Goal: Task Accomplishment & Management: Use online tool/utility

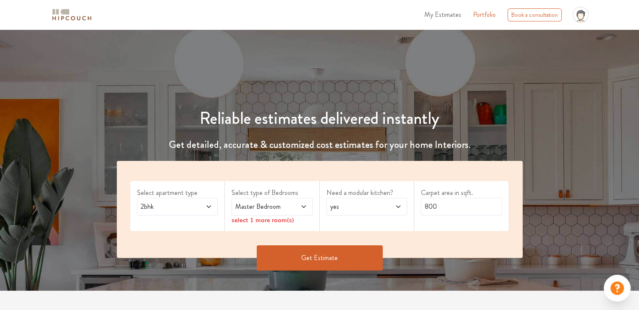
scroll to position [42, 0]
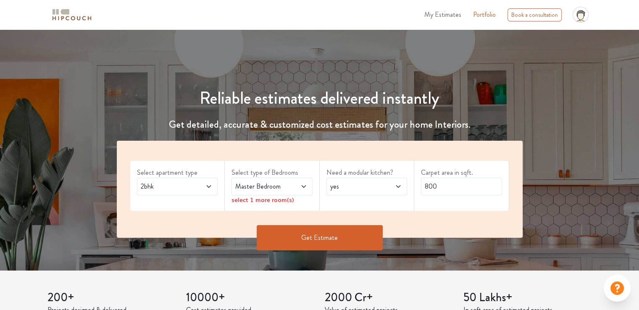
click at [262, 188] on span "Master Bedroom" at bounding box center [261, 187] width 55 height 10
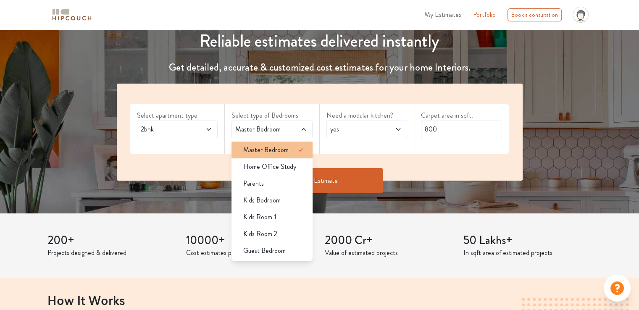
scroll to position [126, 0]
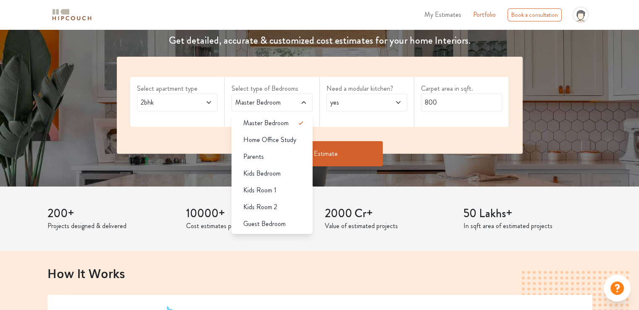
click at [372, 100] on span "yes" at bounding box center [356, 103] width 55 height 10
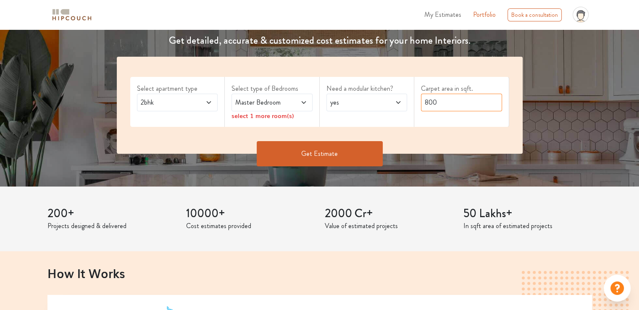
click at [458, 103] on input "800" at bounding box center [461, 103] width 81 height 18
drag, startPoint x: 448, startPoint y: 104, endPoint x: 420, endPoint y: 104, distance: 27.3
click at [420, 104] on div "Carpet area in sqft. 800" at bounding box center [461, 102] width 95 height 50
type input "810"
click at [280, 107] on span "Master Bedroom" at bounding box center [261, 103] width 55 height 10
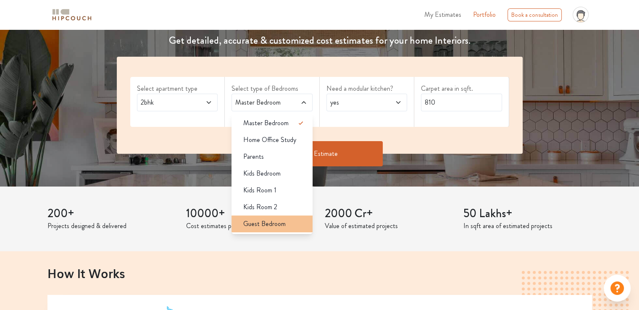
click at [276, 228] on span "Guest Bedroom" at bounding box center [264, 224] width 42 height 10
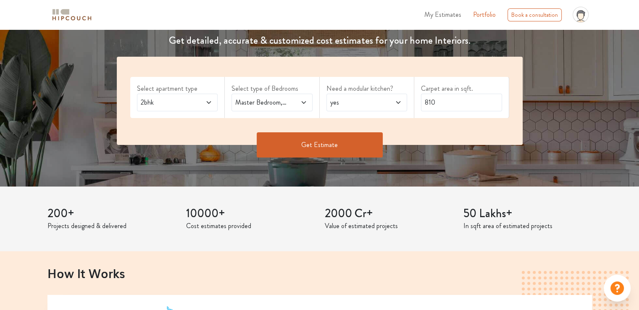
click at [284, 144] on button "Get Estimate" at bounding box center [320, 144] width 126 height 25
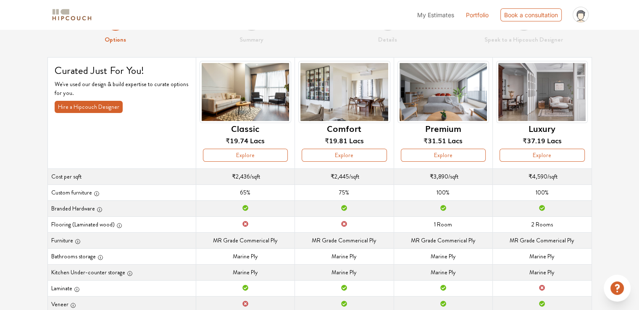
scroll to position [11, 0]
